Goal: Task Accomplishment & Management: Manage account settings

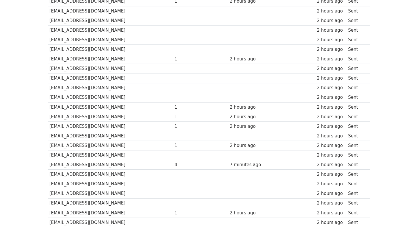
scroll to position [384, 0]
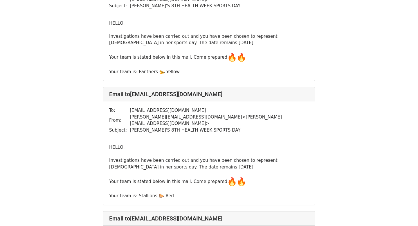
scroll to position [2671, 0]
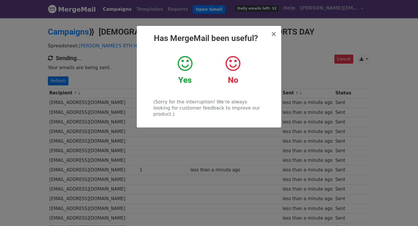
click at [186, 85] on h2 "Yes" at bounding box center [185, 80] width 39 height 10
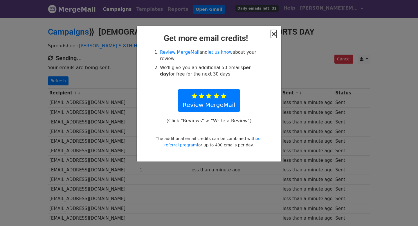
click at [274, 34] on span "×" at bounding box center [274, 34] width 6 height 8
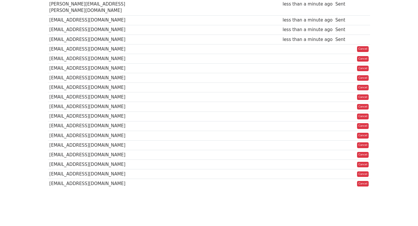
scroll to position [242, 0]
